Goal: Task Accomplishment & Management: Use online tool/utility

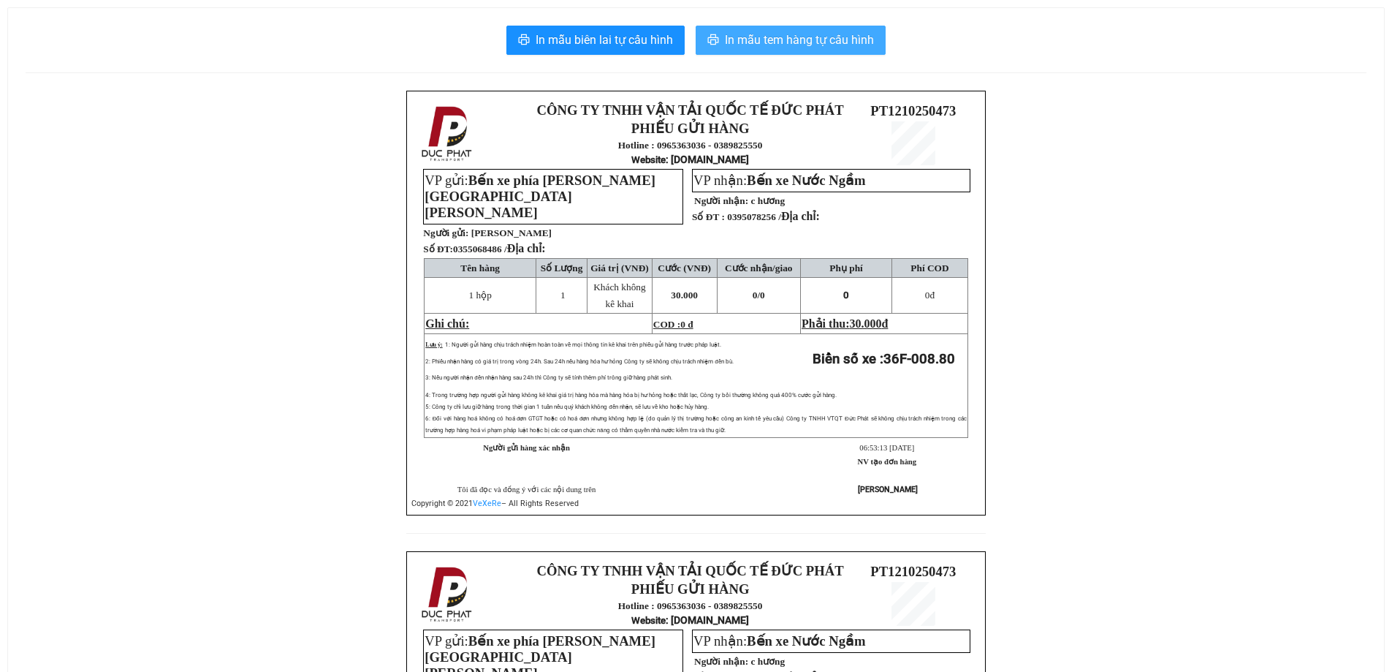
click at [767, 51] on button "In mẫu tem hàng tự cấu hình" at bounding box center [791, 40] width 190 height 29
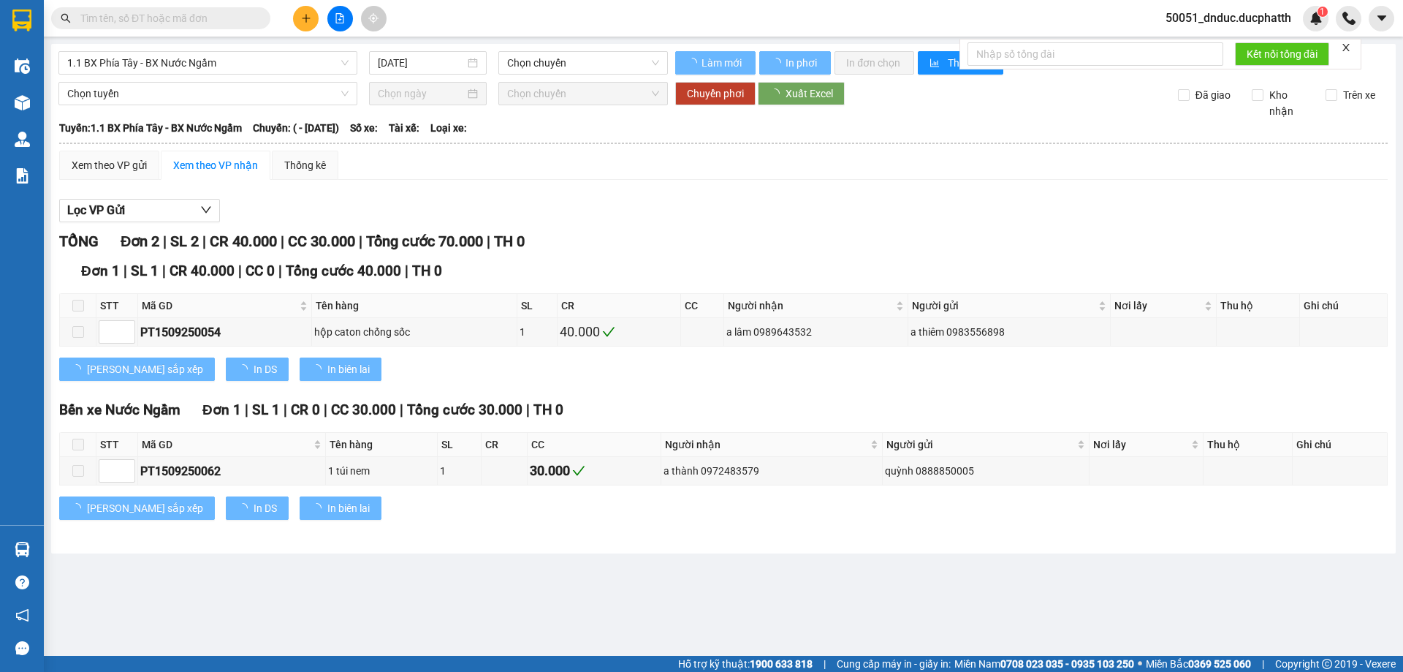
type input "[DATE]"
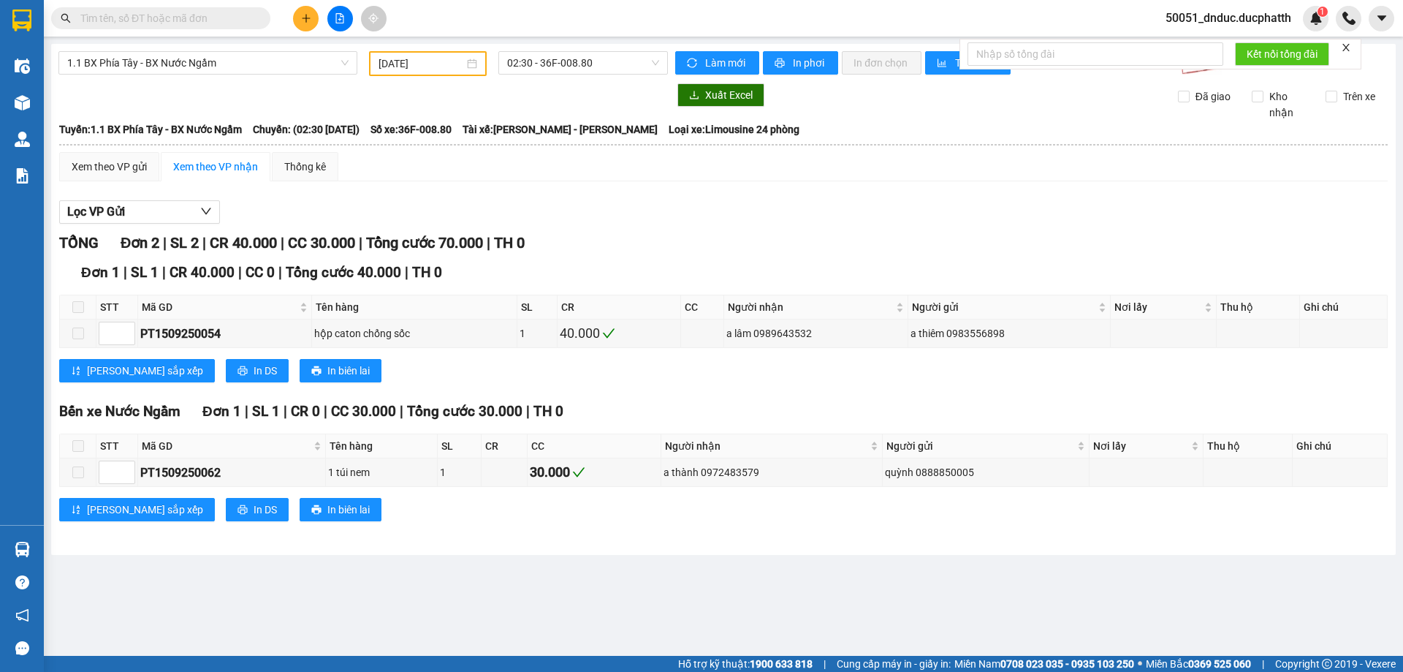
click at [460, 182] on div "Xem theo VP gửi Xem theo VP nhận Thống kê Lọc VP Gửi TỔNG Đơn 2 | SL 2 | CR 40…" at bounding box center [723, 345] width 1328 height 387
click at [303, 25] on button at bounding box center [306, 19] width 26 height 26
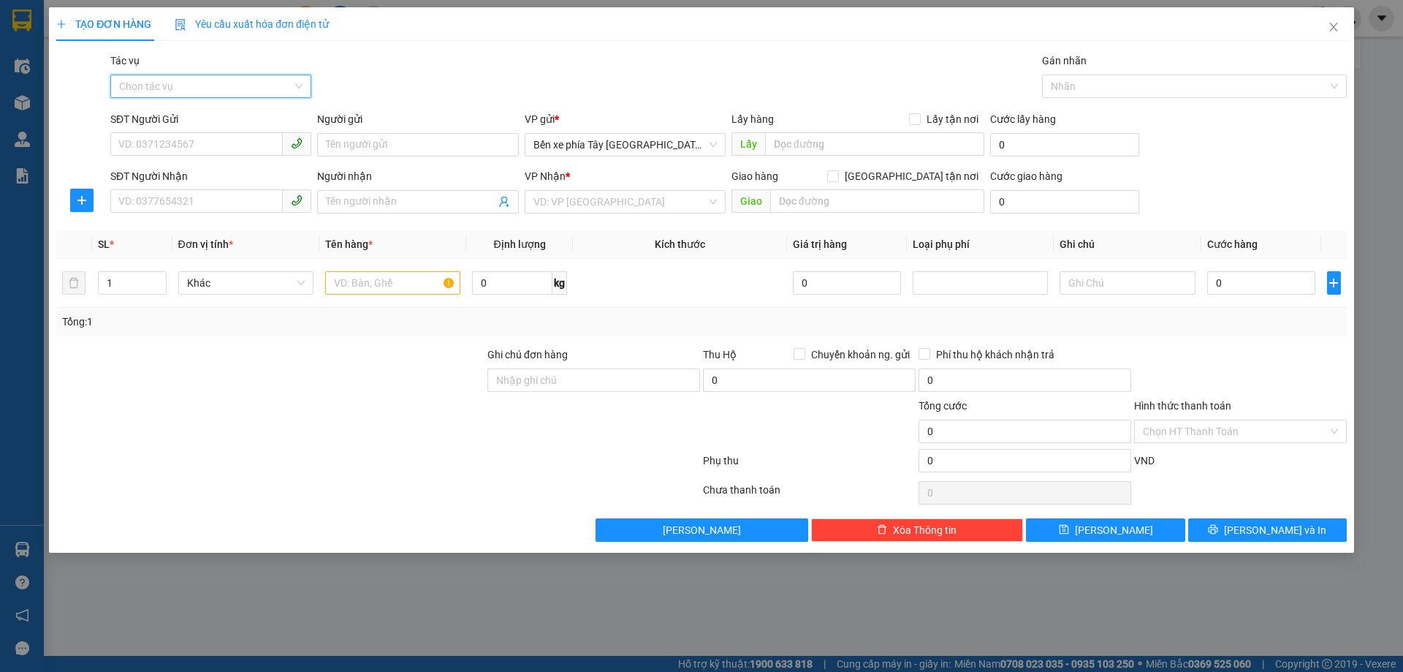
click at [241, 82] on input "Tác vụ" at bounding box center [205, 86] width 173 height 22
click at [181, 123] on div "Nhập hàng lên xe" at bounding box center [210, 115] width 183 height 16
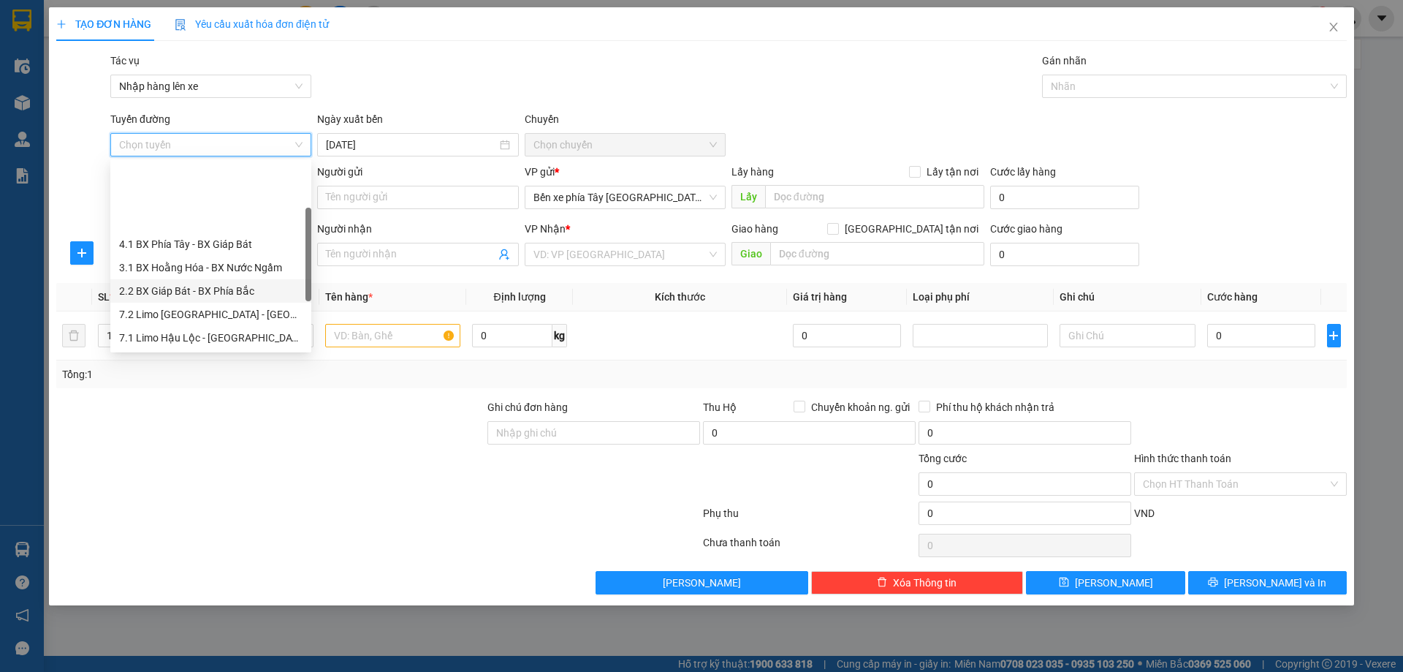
scroll to position [146, 0]
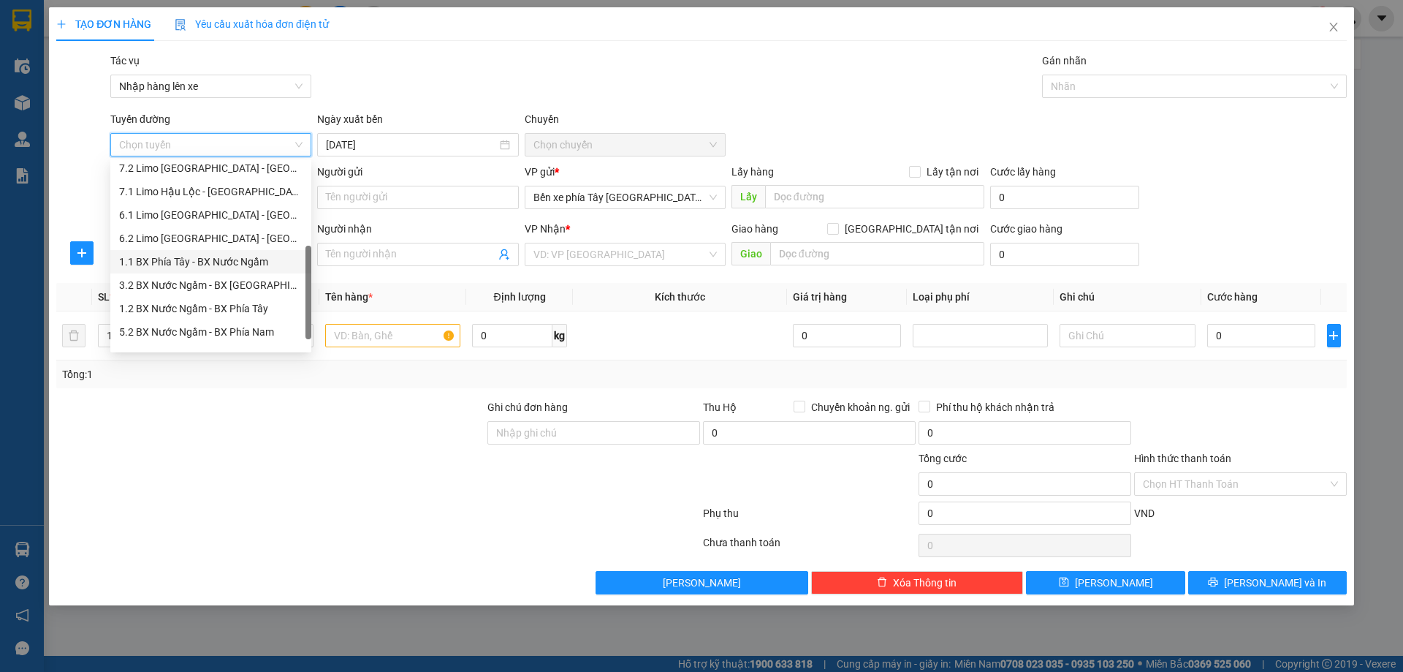
click at [192, 259] on div "1.1 BX Phía Tây - BX Nước Ngầm" at bounding box center [210, 262] width 183 height 16
type input "12/10/2025"
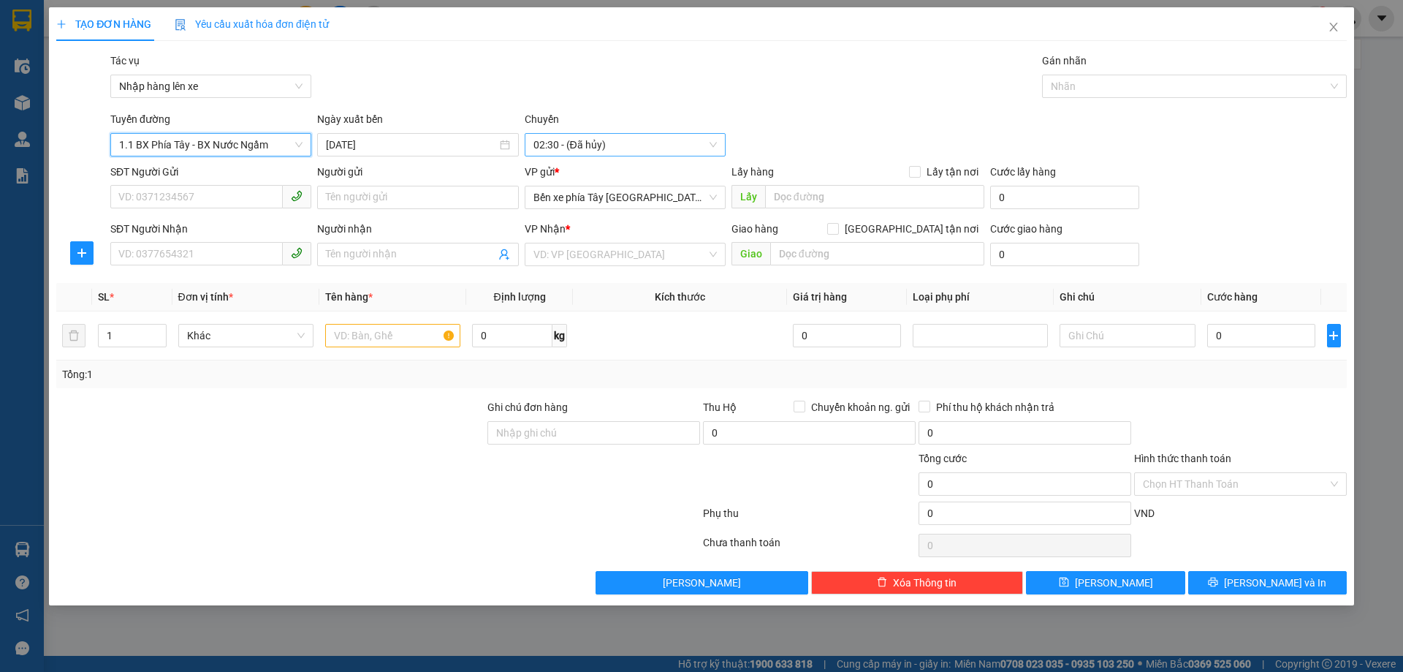
click at [547, 147] on span "02:30 - (Đã hủy)" at bounding box center [624, 145] width 183 height 22
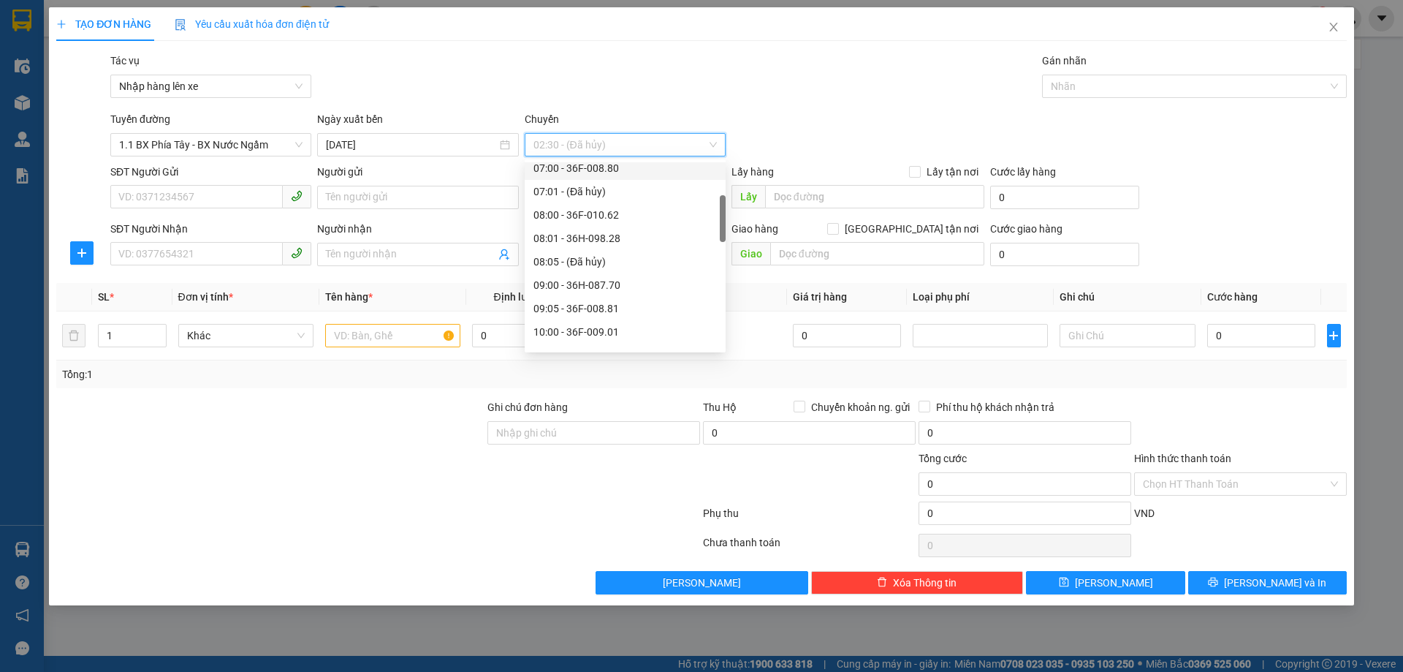
click at [590, 168] on div "07:00 - 36F-008.80" at bounding box center [624, 168] width 183 height 16
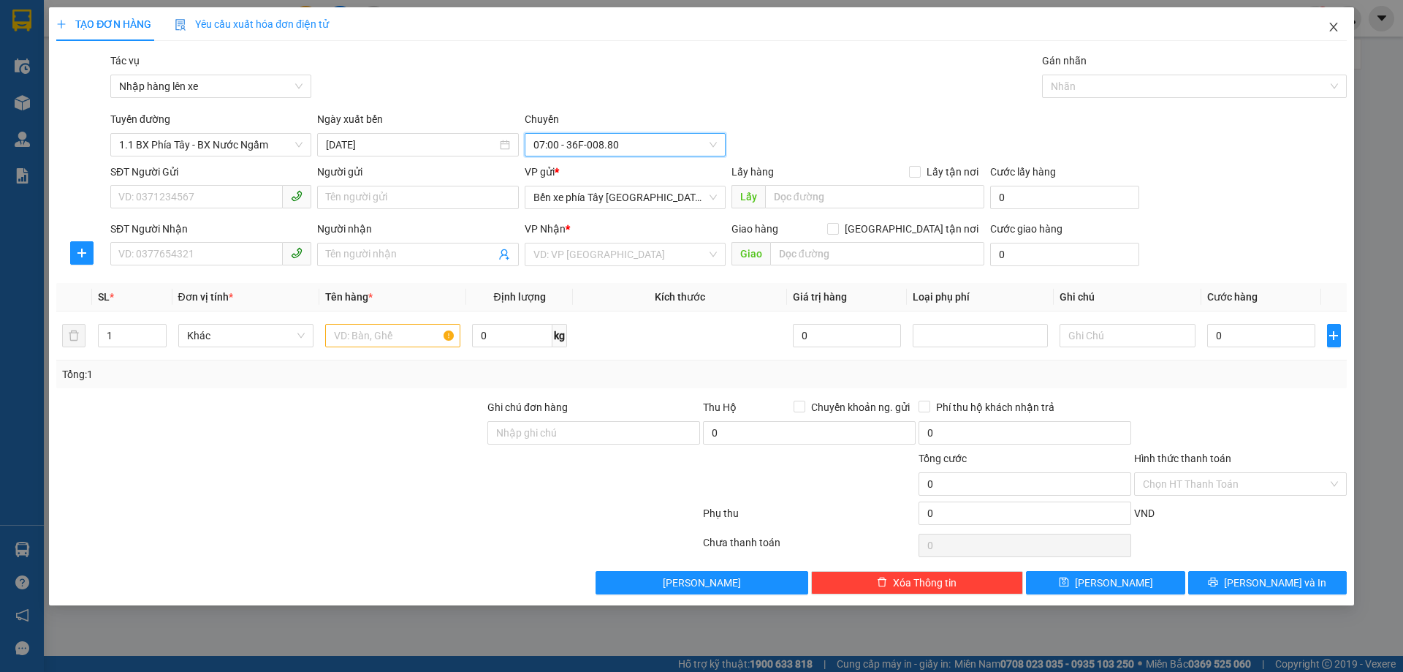
click at [1325, 23] on span "Close" at bounding box center [1333, 27] width 41 height 41
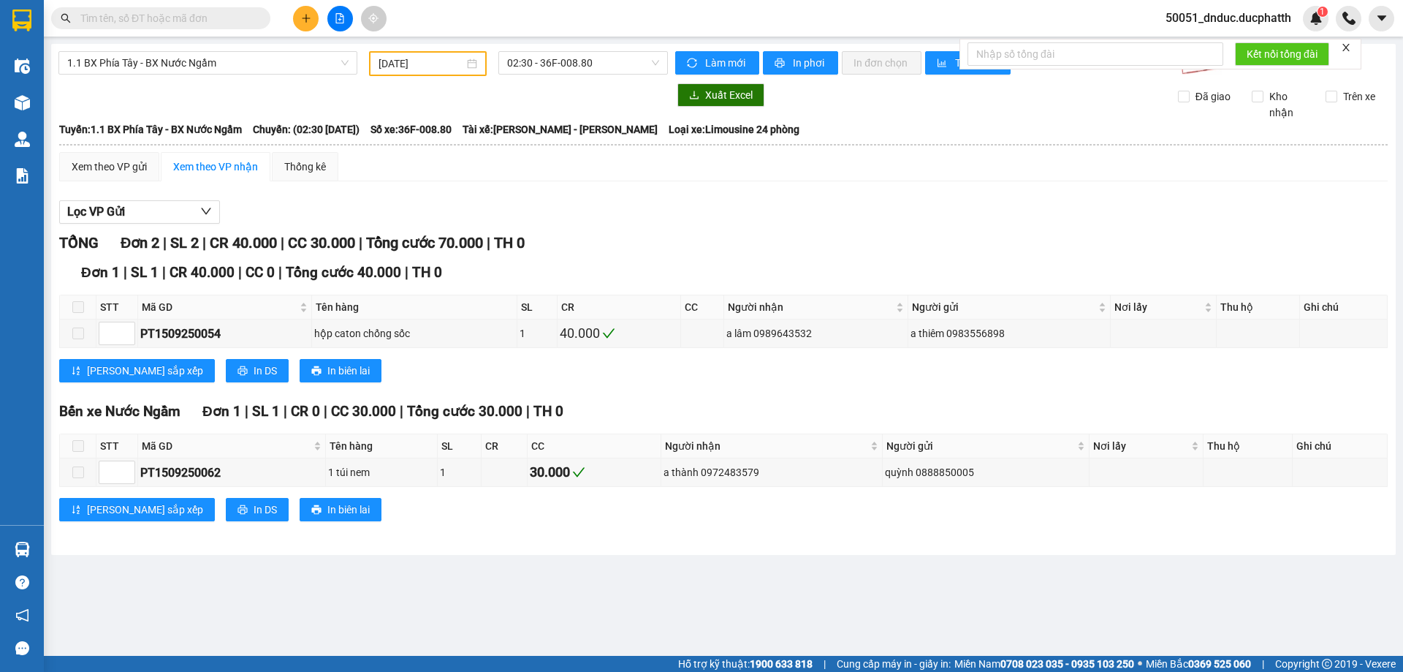
click at [346, 26] on button at bounding box center [340, 19] width 26 height 26
click at [345, 19] on button at bounding box center [340, 19] width 26 height 26
click at [411, 62] on input "16/09/2025" at bounding box center [421, 64] width 85 height 16
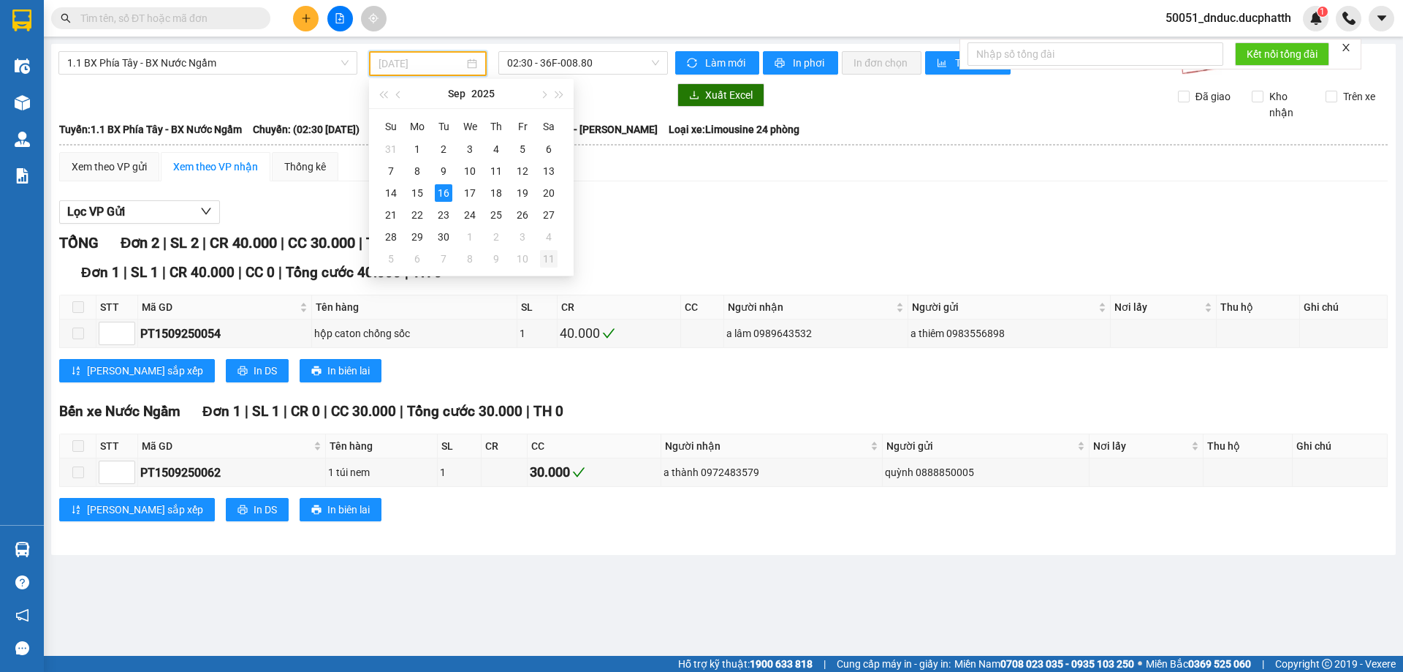
click at [553, 259] on div "11" at bounding box center [549, 259] width 18 height 18
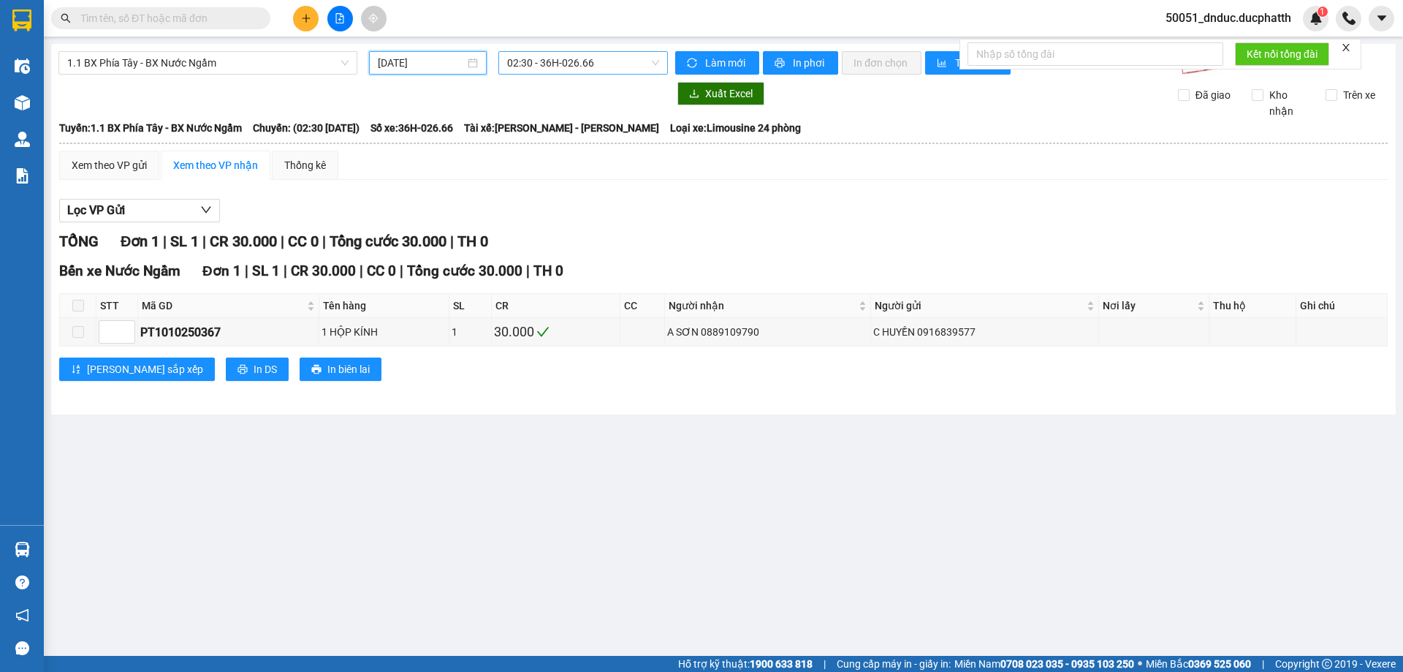
click at [580, 61] on span "02:30 - 36H-026.66" at bounding box center [583, 63] width 152 height 22
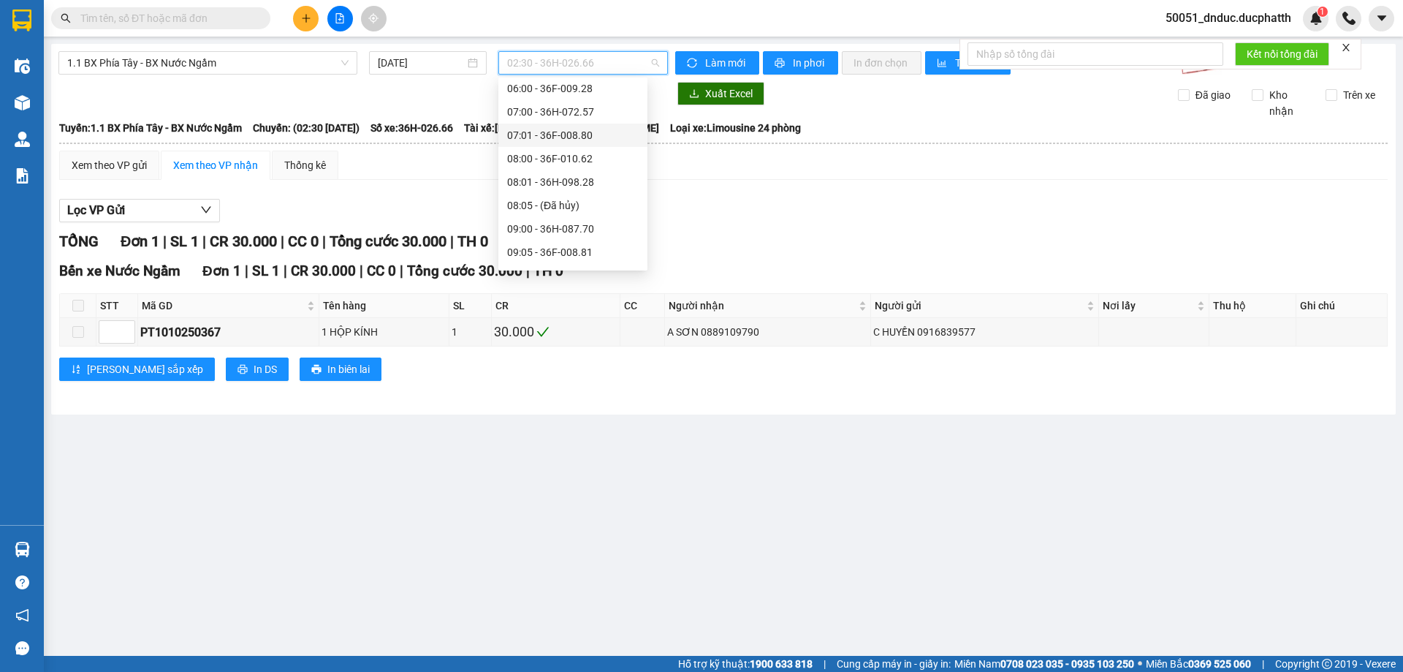
scroll to position [146, 0]
drag, startPoint x: 548, startPoint y: 118, endPoint x: 565, endPoint y: 90, distance: 33.1
click at [565, 90] on div "Chọn chuyến 02:30 - 36H-026.66 03:00 - 36H-085.25 04:00 - 36H-026.68 05:00 - 36…" at bounding box center [572, 390] width 149 height 912
click at [565, 90] on div "07:00 - 36H-072.57" at bounding box center [573, 86] width 132 height 16
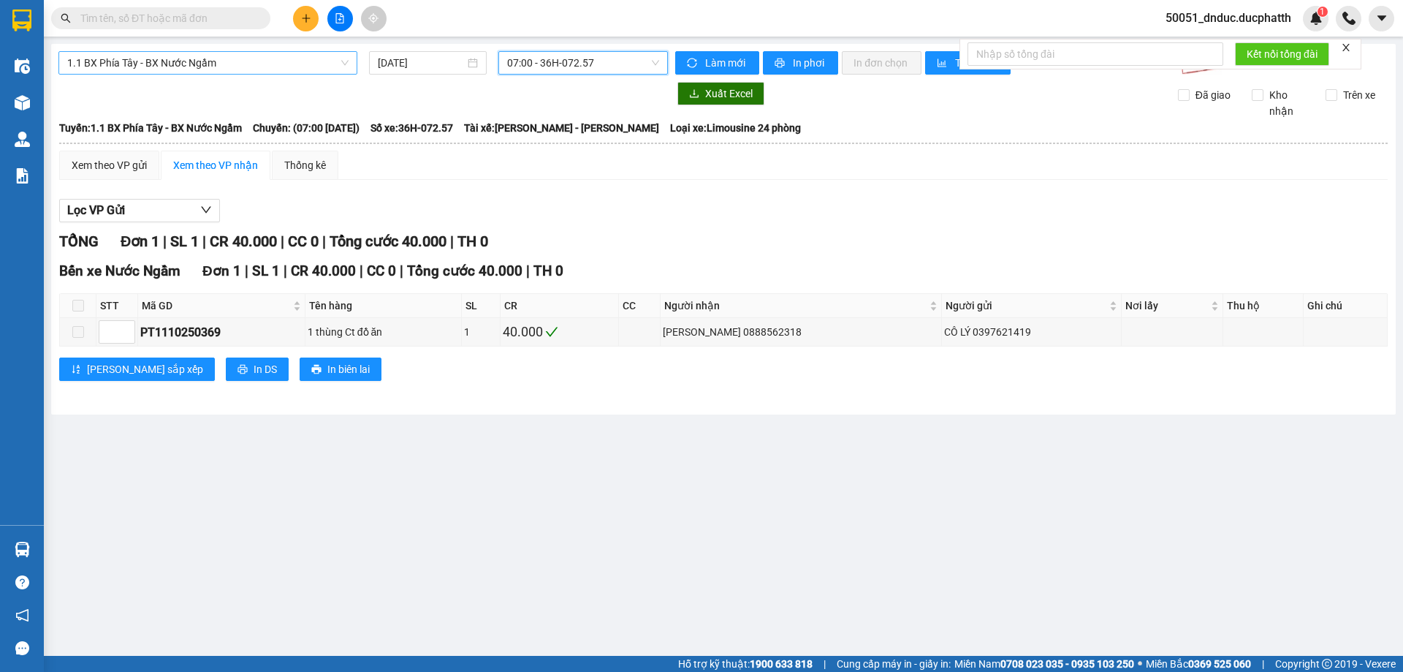
click at [262, 70] on span "1.1 BX Phía Tây - BX Nước Ngầm" at bounding box center [207, 63] width 281 height 22
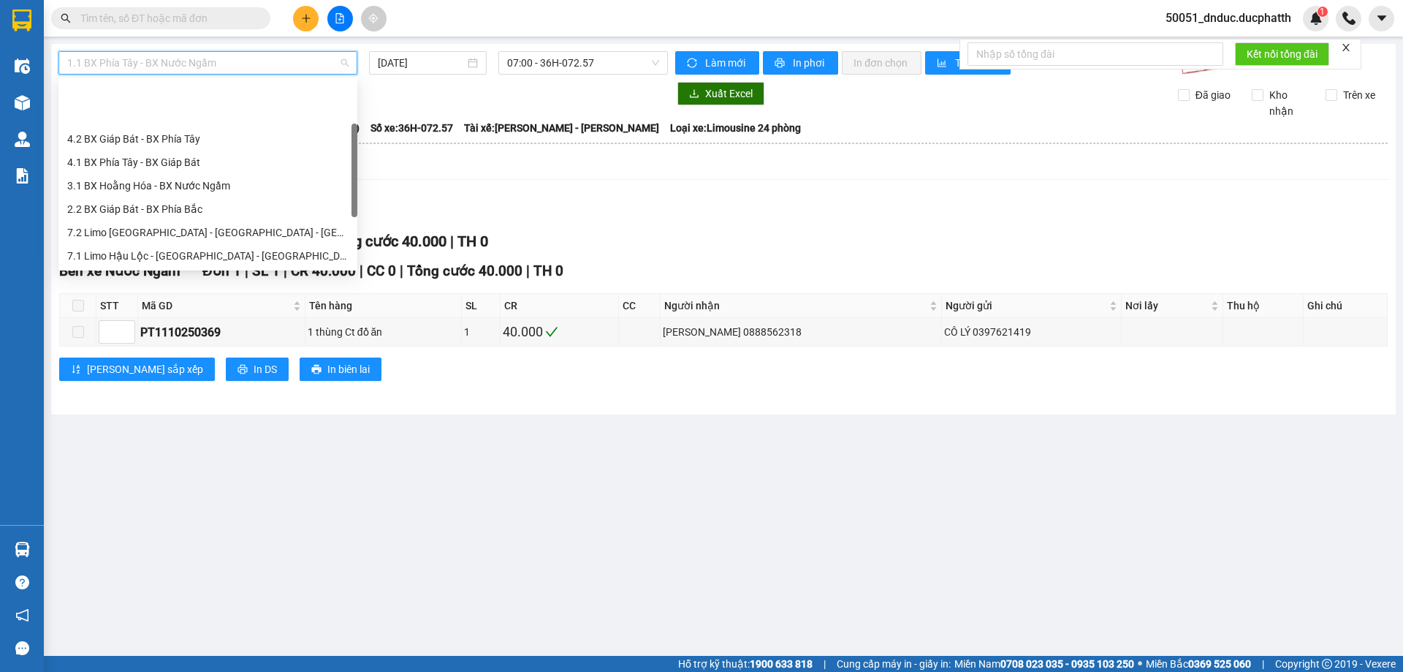
scroll to position [70, 0]
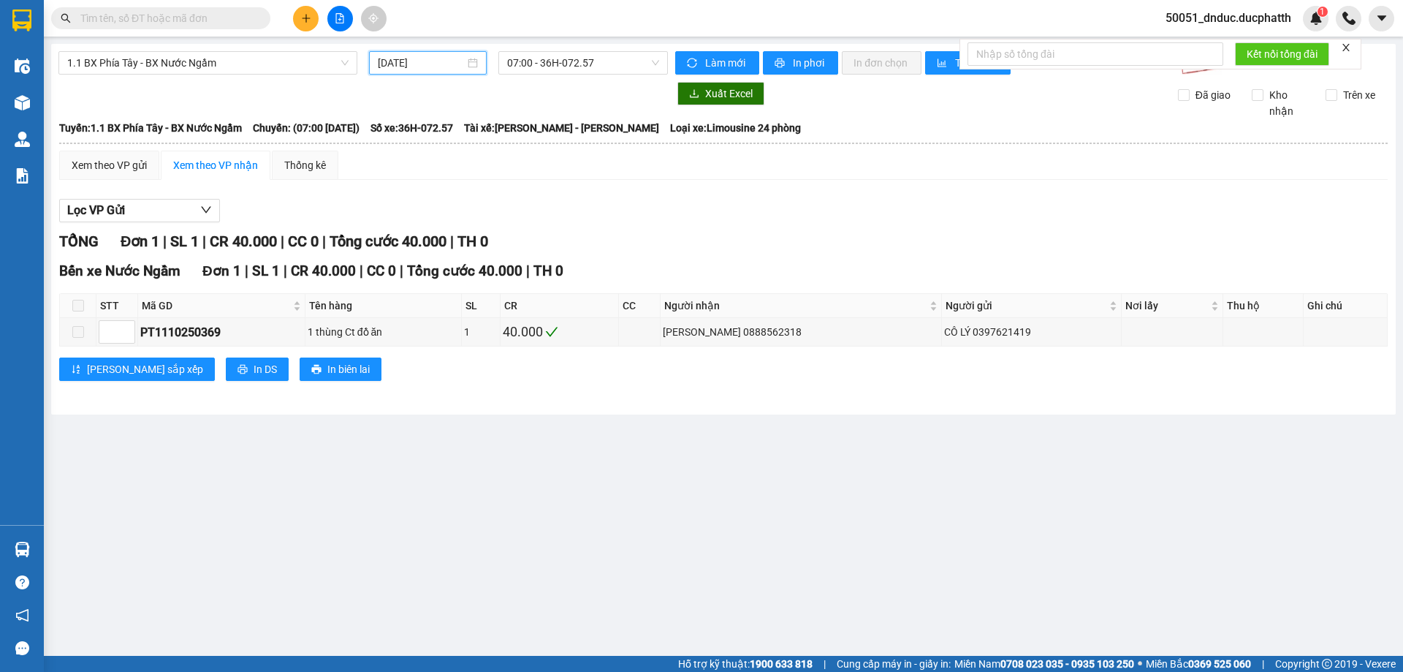
drag, startPoint x: 400, startPoint y: 60, endPoint x: 401, endPoint y: 34, distance: 26.3
click at [400, 58] on input "11/10/2025" at bounding box center [421, 63] width 87 height 16
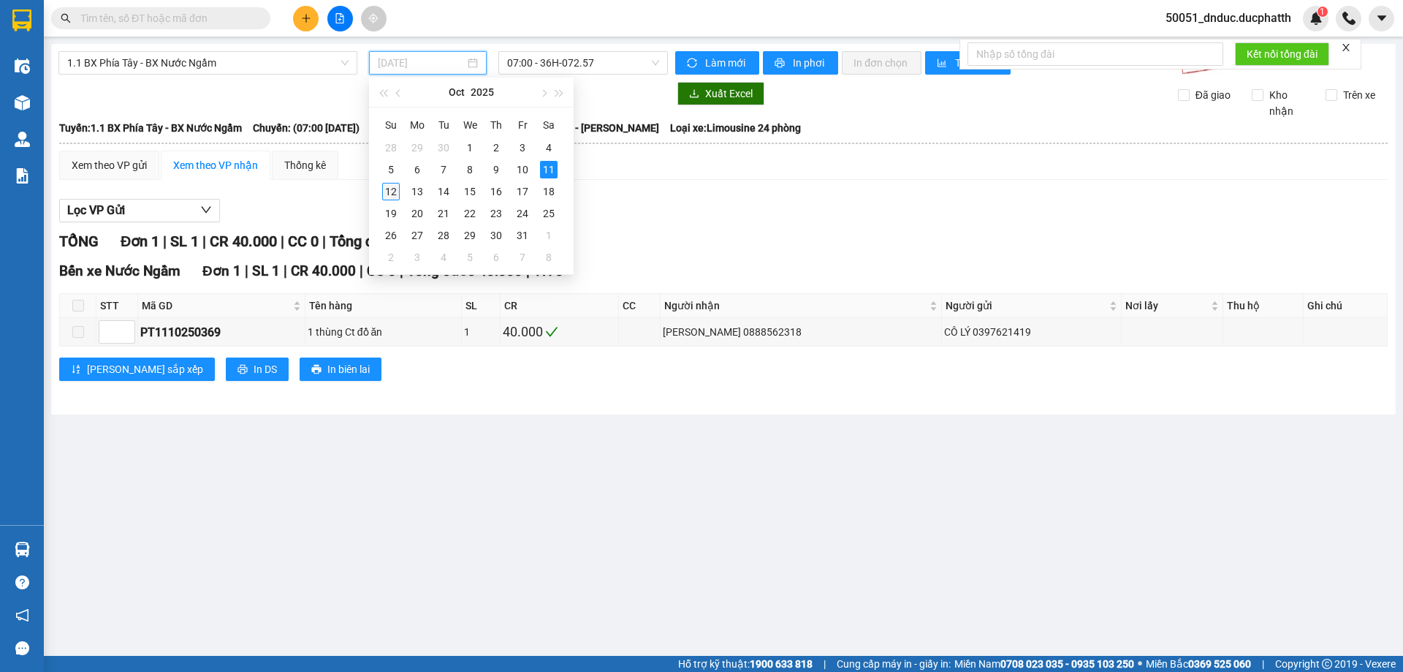
click at [389, 188] on div "12" at bounding box center [391, 192] width 18 height 18
type input "12/10/2025"
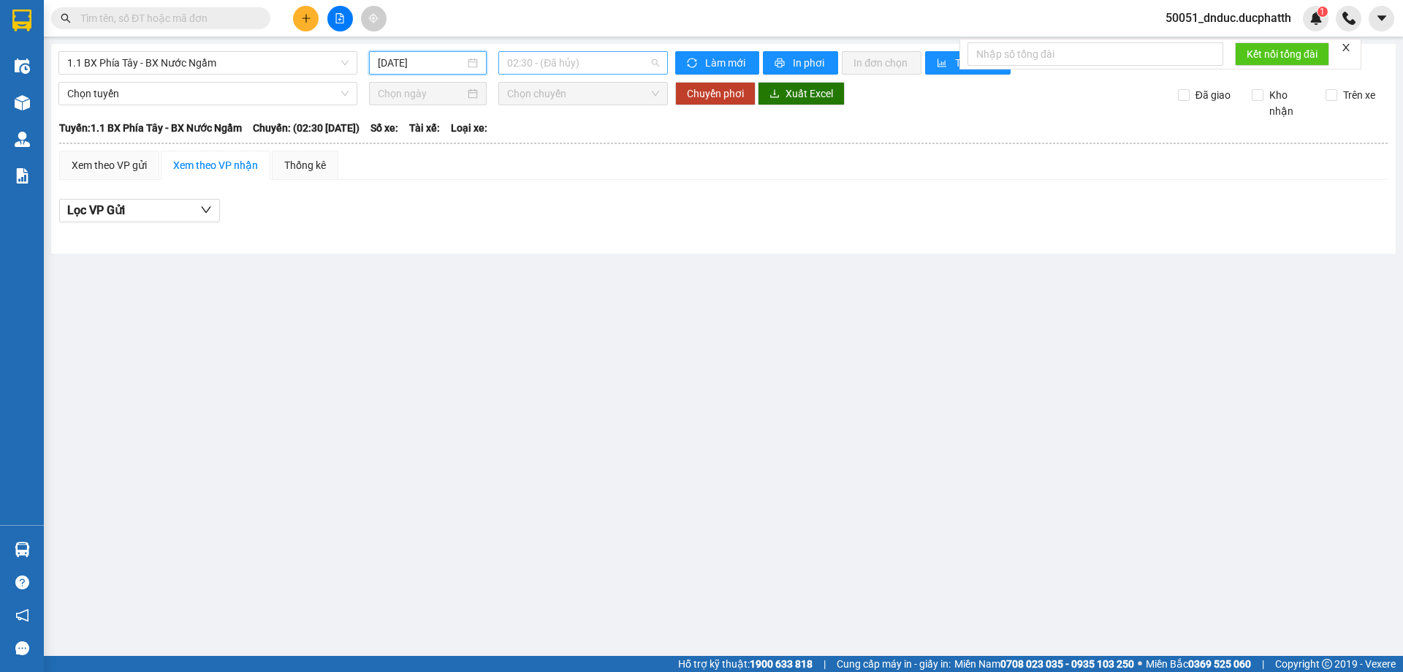
click at [615, 65] on span "02:30 - (Đã hủy)" at bounding box center [583, 63] width 152 height 22
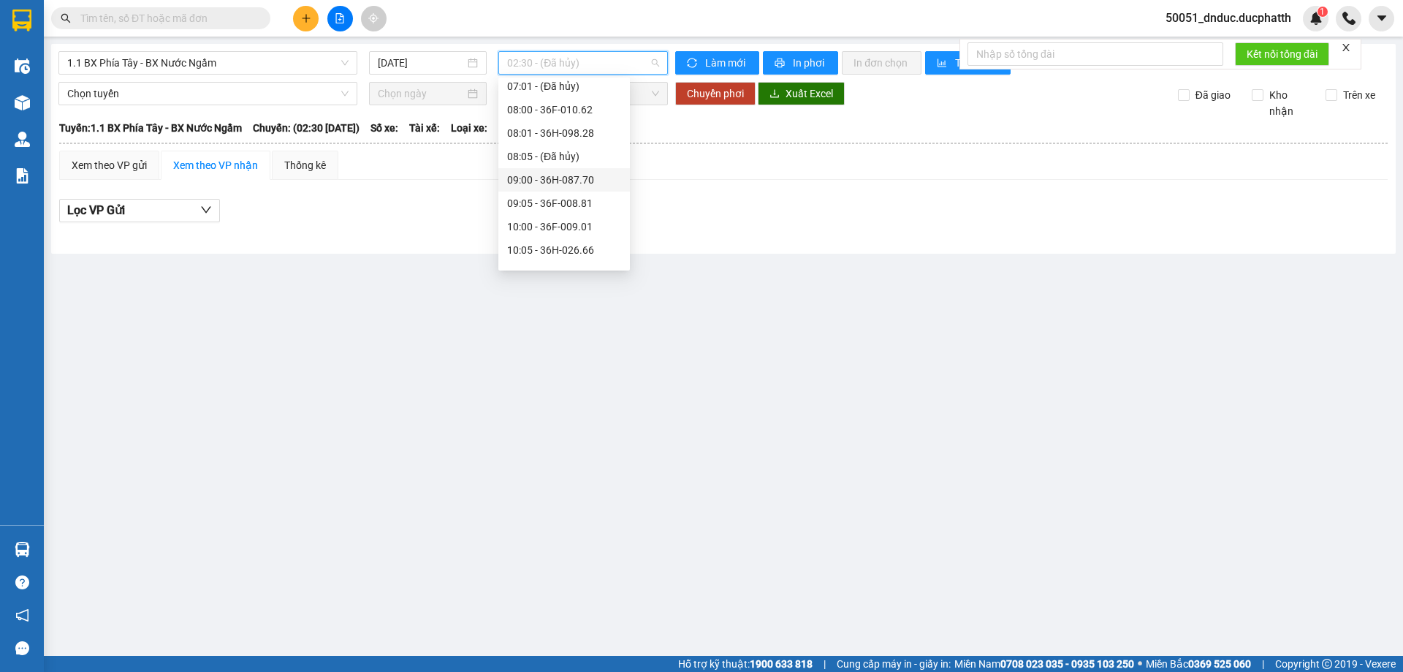
scroll to position [23, 0]
click at [547, 206] on div "07:00 - 36F-008.80" at bounding box center [564, 209] width 114 height 16
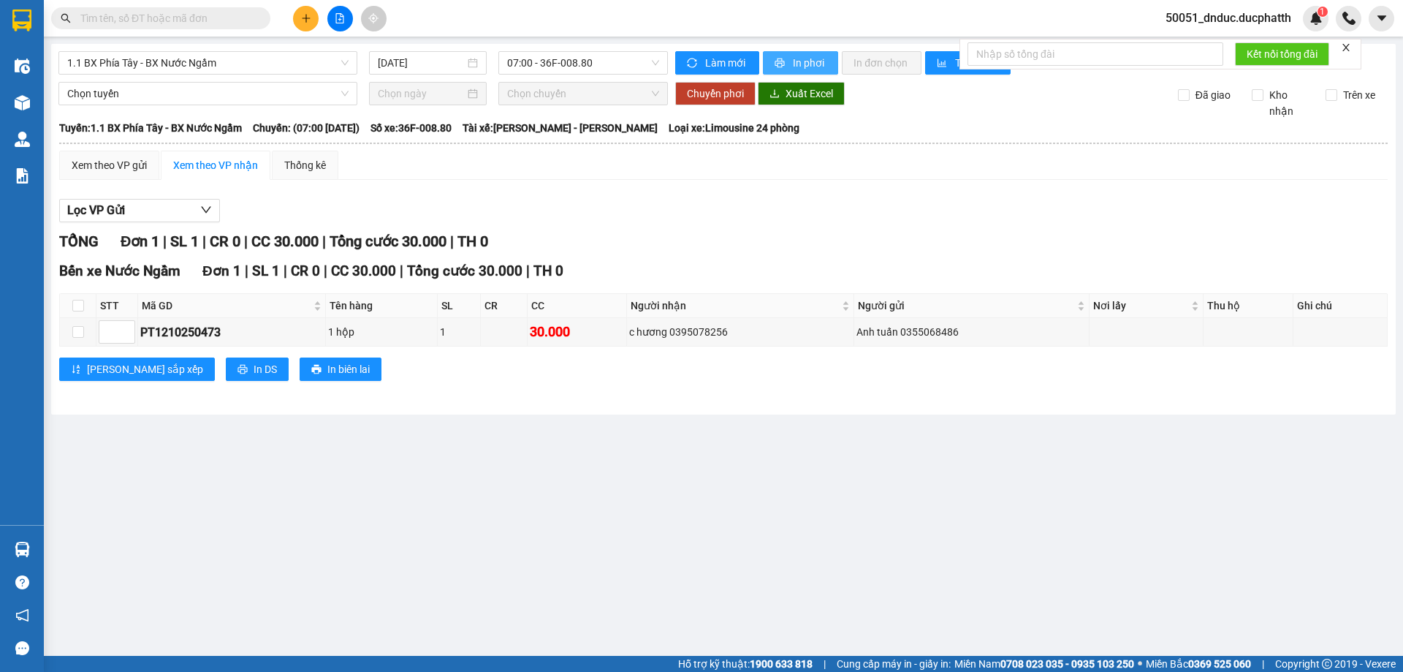
click at [786, 63] on button "In phơi" at bounding box center [800, 62] width 75 height 23
